Goal: Task Accomplishment & Management: Complete application form

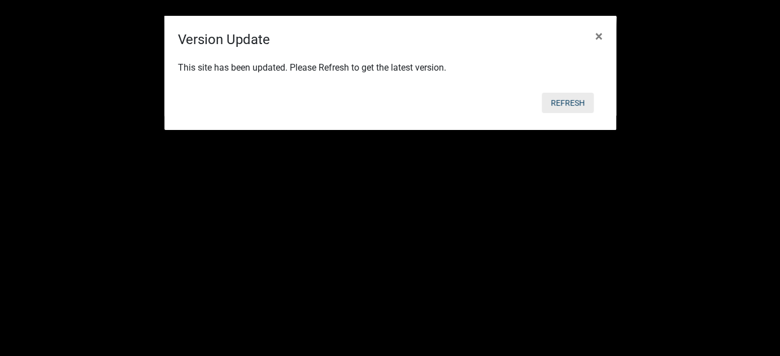
click at [567, 106] on button "Refresh" at bounding box center [567, 103] width 52 height 20
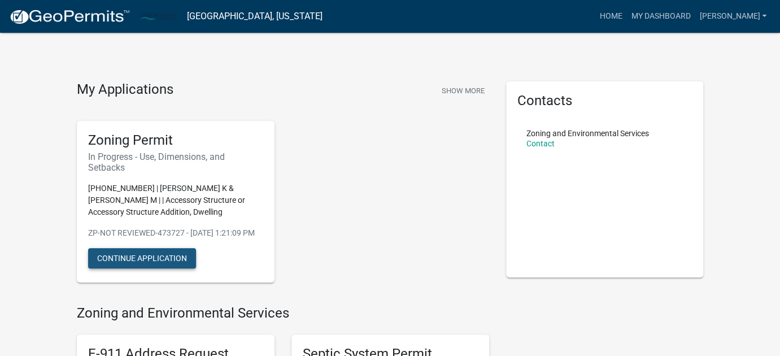
click at [152, 268] on button "Continue Application" at bounding box center [142, 258] width 108 height 20
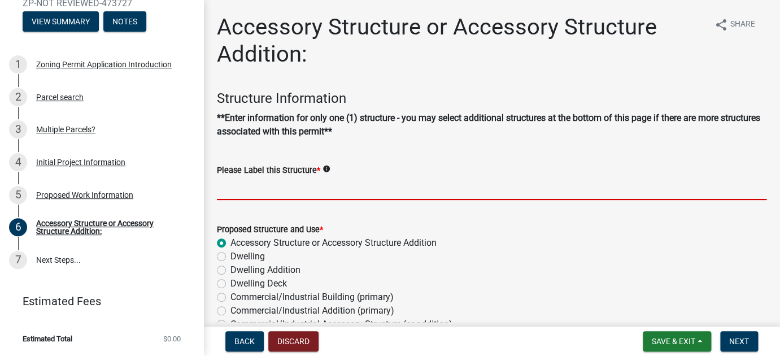
click at [263, 193] on input "Please Label this Structure *" at bounding box center [491, 188] width 549 height 23
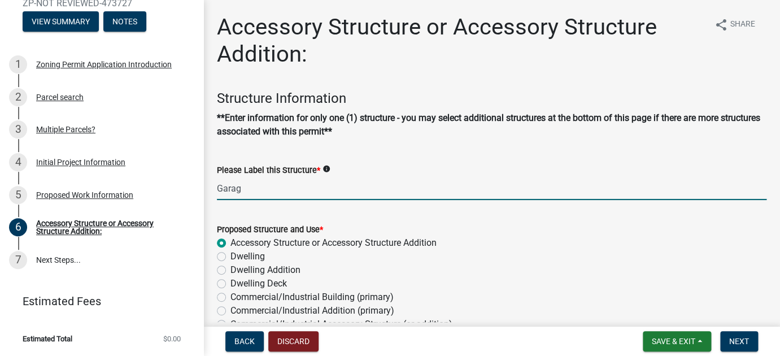
type input "Garage"
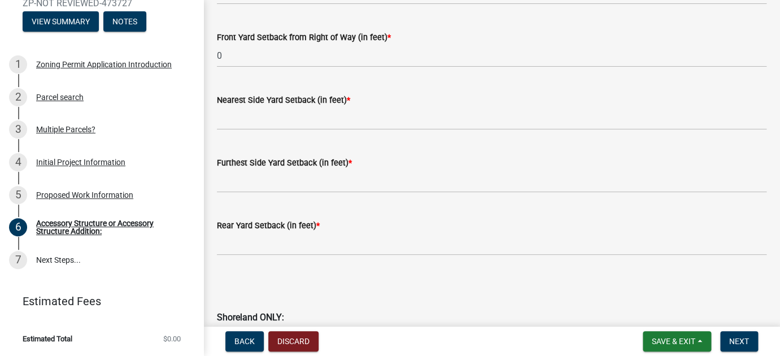
scroll to position [994, 0]
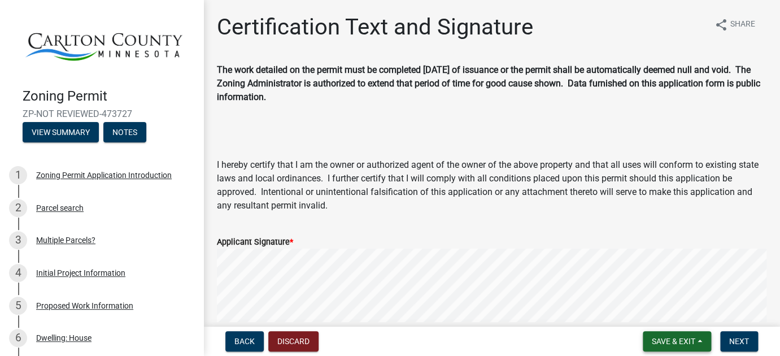
click at [693, 340] on span "Save & Exit" at bounding box center [673, 340] width 43 height 9
click at [659, 313] on button "Save & Exit" at bounding box center [665, 311] width 90 height 27
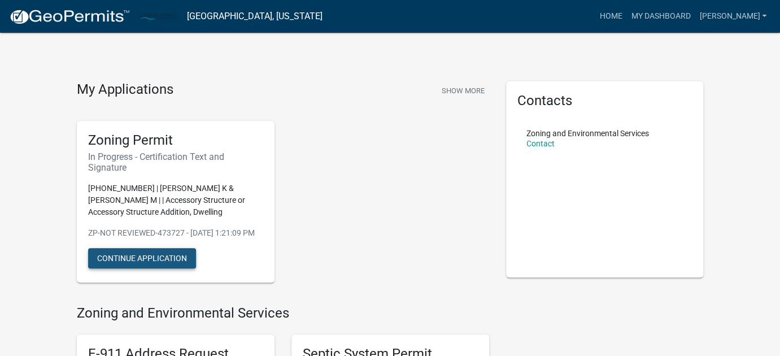
click at [142, 268] on button "Continue Application" at bounding box center [142, 258] width 108 height 20
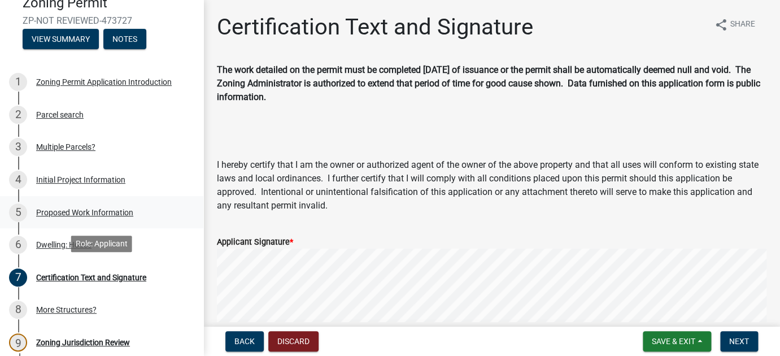
scroll to position [95, 0]
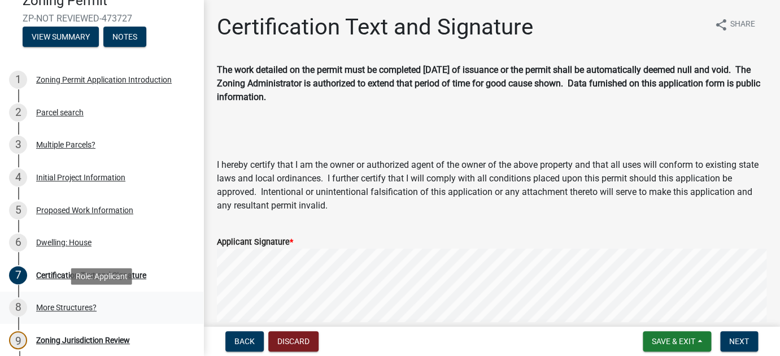
click at [59, 305] on div "More Structures?" at bounding box center [66, 307] width 60 height 8
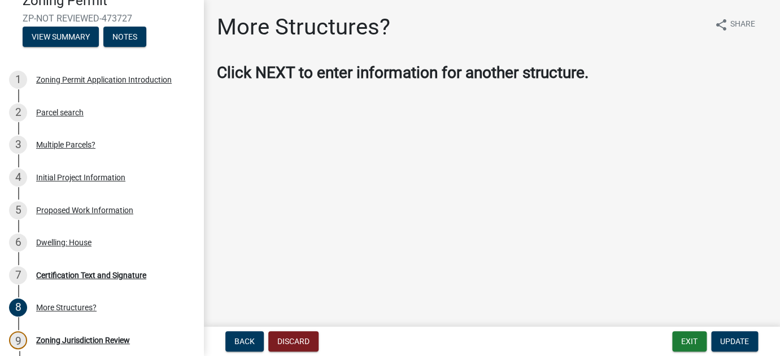
click at [302, 255] on main "More Structures? share Share Click NEXT to enter information for another struct…" at bounding box center [491, 161] width 576 height 322
click at [62, 305] on div "More Structures?" at bounding box center [66, 307] width 60 height 8
click at [742, 342] on span "Update" at bounding box center [734, 340] width 29 height 9
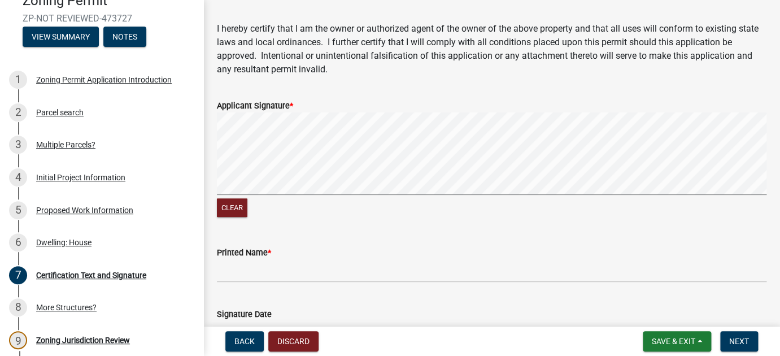
scroll to position [138, 0]
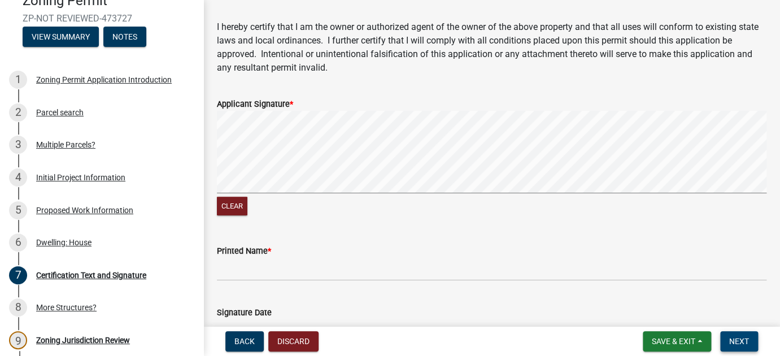
click at [736, 342] on span "Next" at bounding box center [739, 340] width 20 height 9
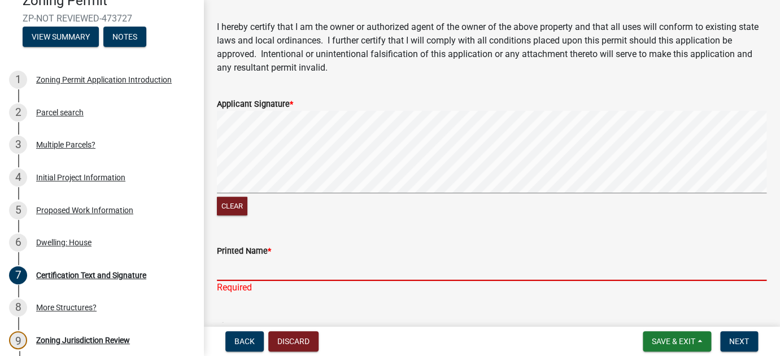
click at [241, 266] on input "Printed Name *" at bounding box center [491, 268] width 549 height 23
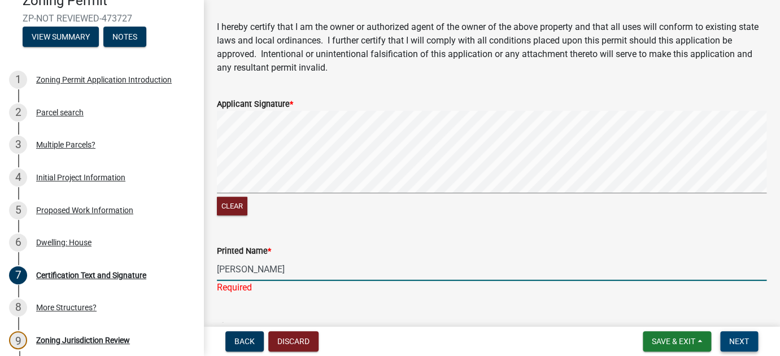
type input "Sherida Nett"
click at [747, 341] on span "Next" at bounding box center [739, 340] width 20 height 9
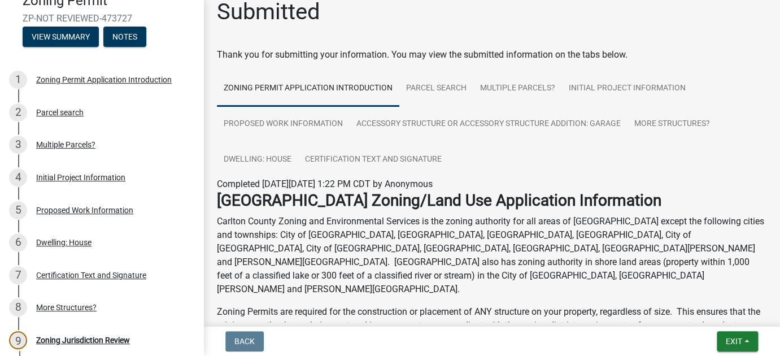
scroll to position [1, 0]
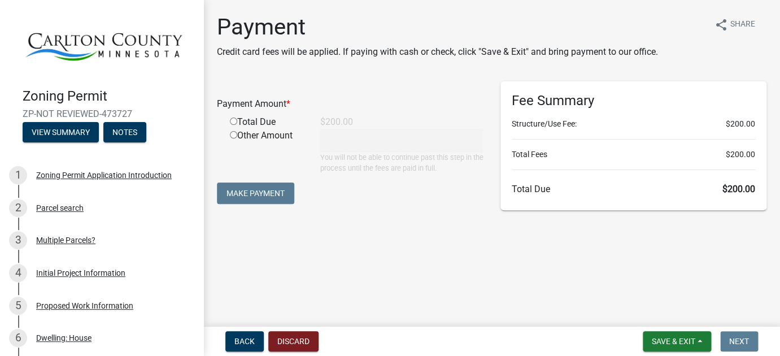
click at [234, 121] on input "radio" at bounding box center [233, 120] width 7 height 7
radio input "true"
type input "200"
click at [257, 195] on button "Make Payment" at bounding box center [255, 192] width 77 height 21
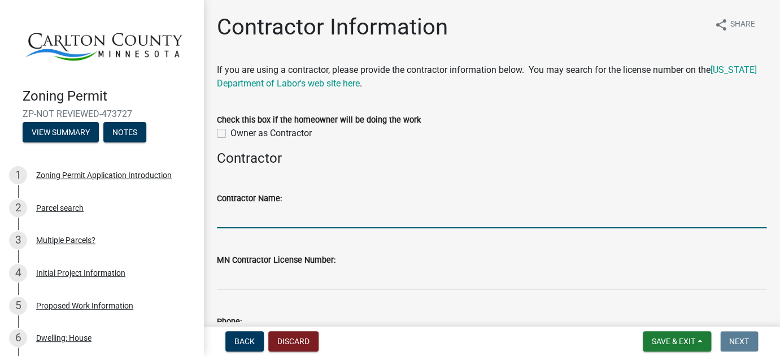
click at [238, 219] on input "Contractor Name:" at bounding box center [491, 216] width 549 height 23
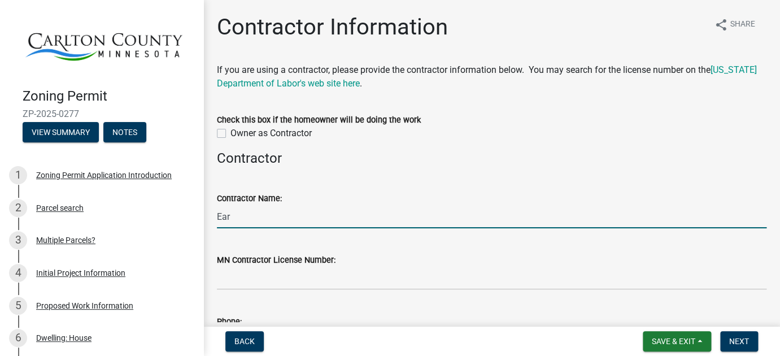
type input "Ear"
click at [230, 132] on label "Owner as Contractor" at bounding box center [270, 133] width 81 height 14
click at [230, 132] on input "Owner as Contractor" at bounding box center [233, 129] width 7 height 7
checkbox input "true"
click at [239, 217] on input "Ear" at bounding box center [491, 216] width 549 height 23
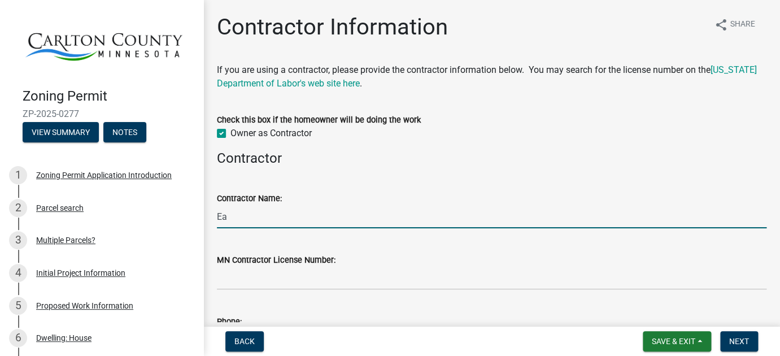
type input "E"
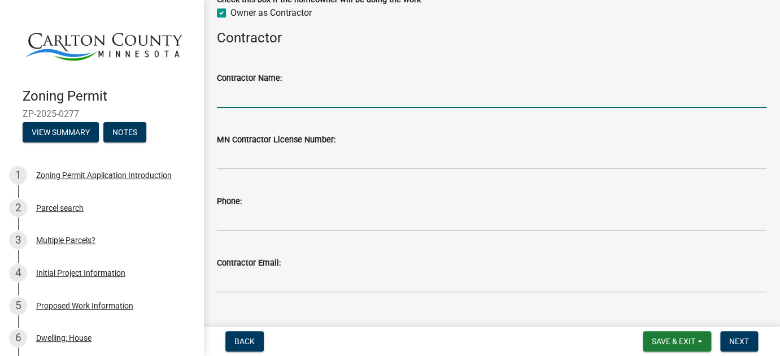
scroll to position [144, 0]
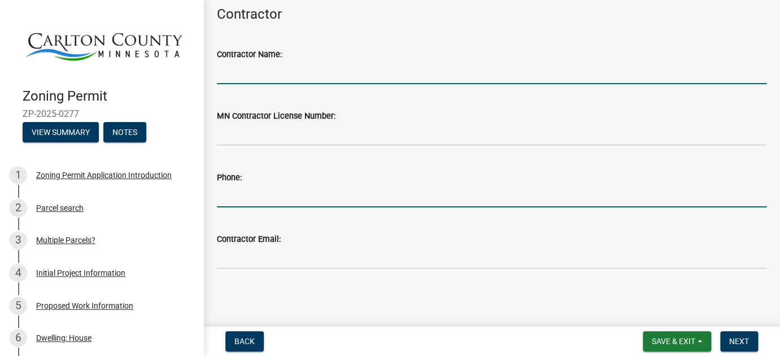
click at [246, 199] on input "Phone:" at bounding box center [491, 195] width 549 height 23
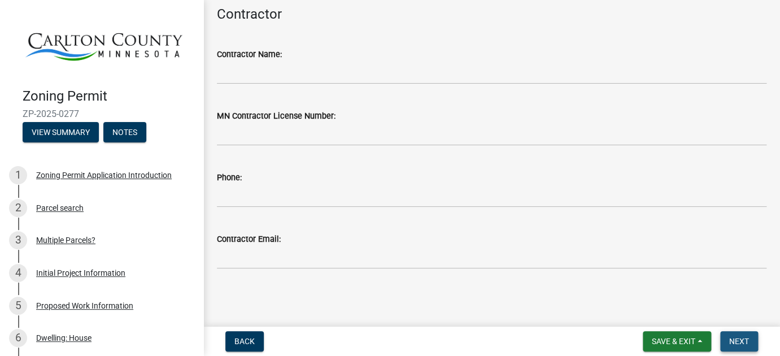
click at [741, 337] on span "Next" at bounding box center [739, 340] width 20 height 9
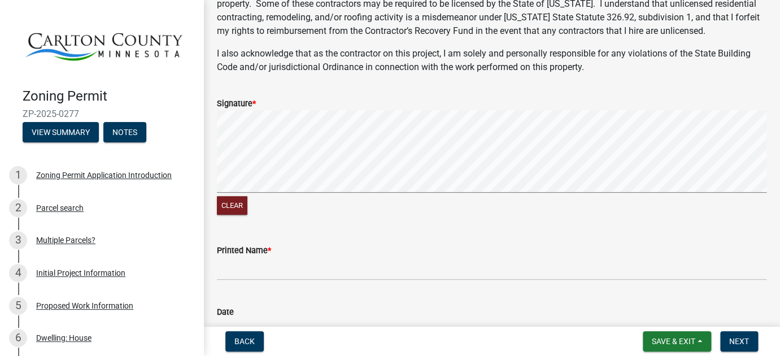
scroll to position [288, 0]
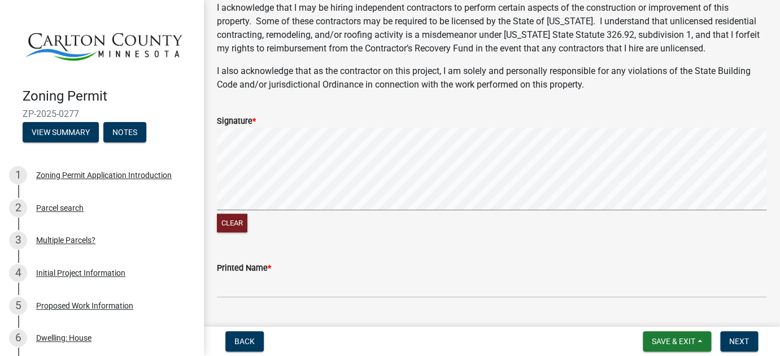
click at [404, 214] on div "Clear" at bounding box center [491, 181] width 549 height 107
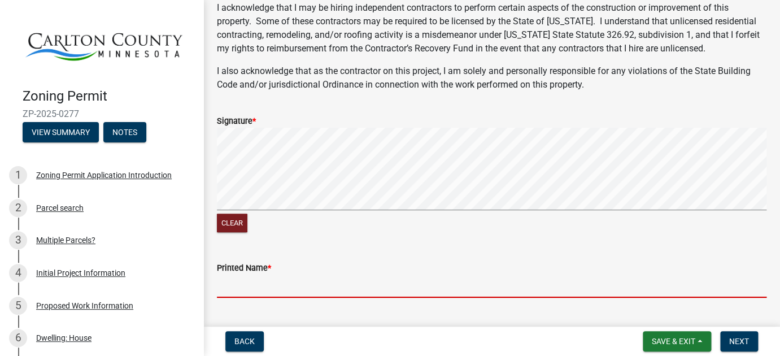
click at [242, 287] on input "Printed Name *" at bounding box center [491, 285] width 549 height 23
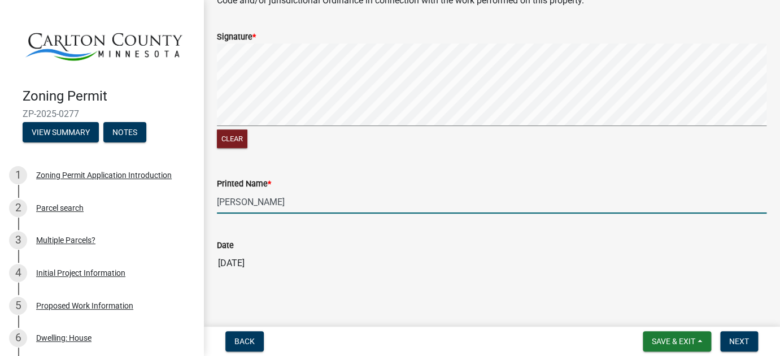
scroll to position [378, 0]
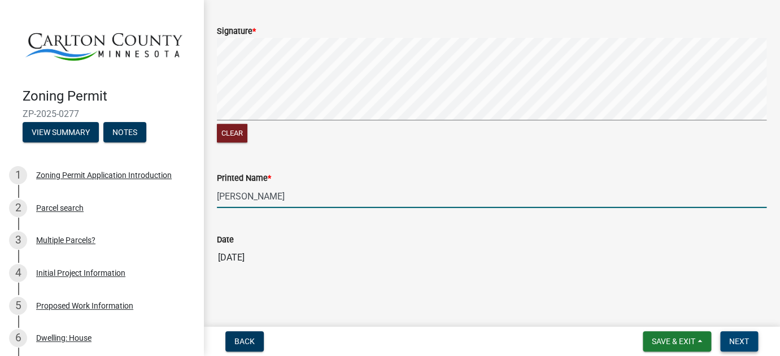
type input "Earl Nett"
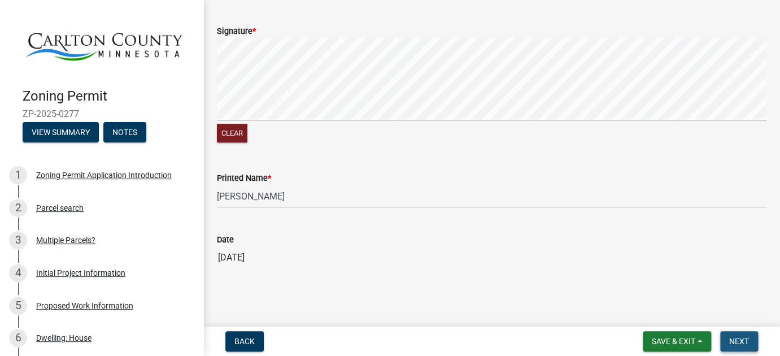
click at [733, 340] on span "Next" at bounding box center [739, 340] width 20 height 9
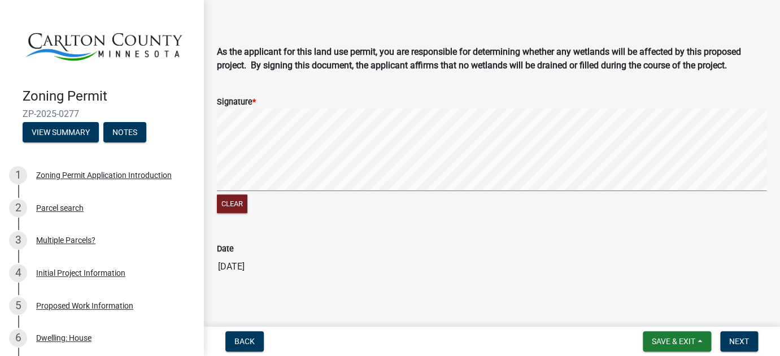
scroll to position [303, 0]
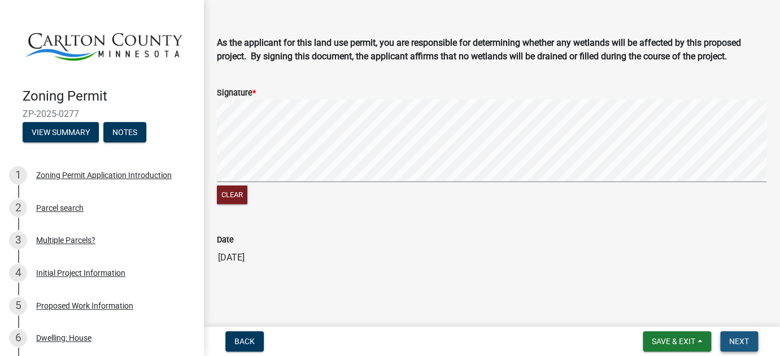
click at [738, 342] on span "Next" at bounding box center [739, 340] width 20 height 9
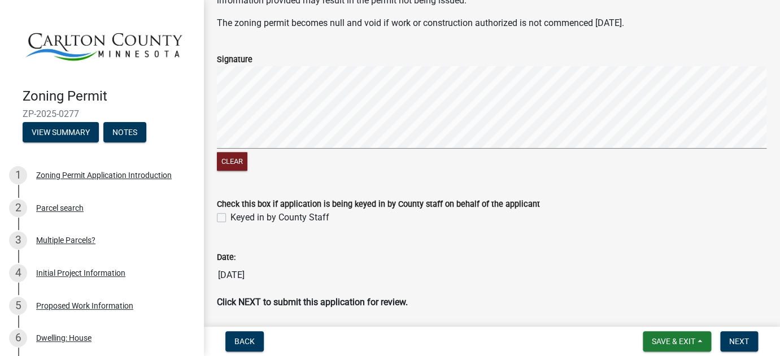
scroll to position [200, 0]
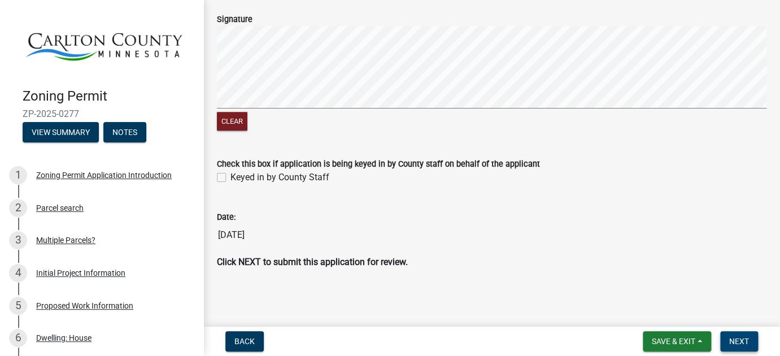
click at [740, 341] on span "Next" at bounding box center [739, 340] width 20 height 9
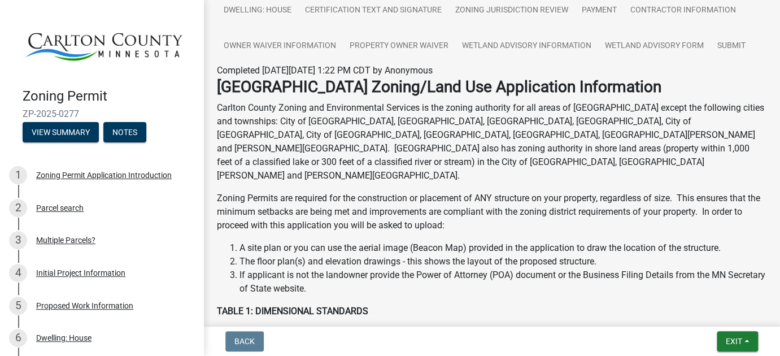
scroll to position [158, 0]
